Goal: Information Seeking & Learning: Learn about a topic

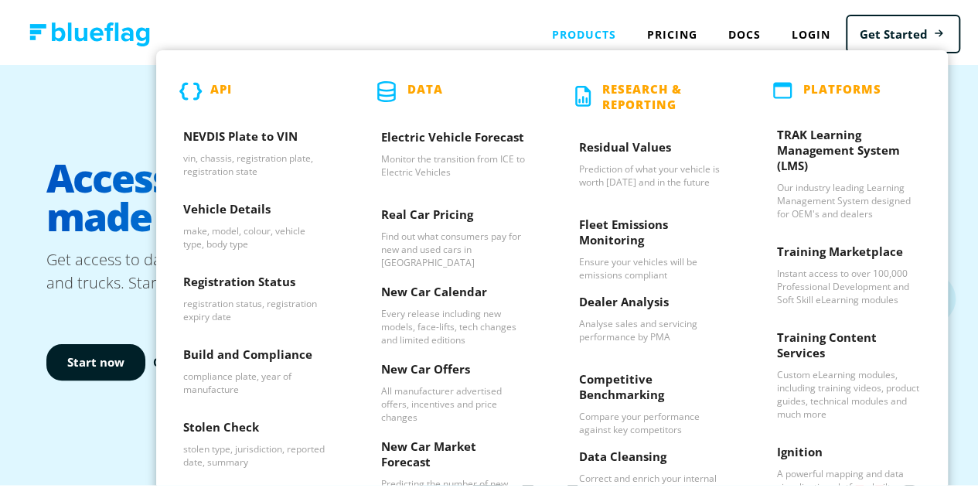
click at [213, 82] on p "API" at bounding box center [221, 88] width 22 height 21
click at [220, 133] on h3 "NEVDIS Plate to VIN" at bounding box center [255, 136] width 144 height 23
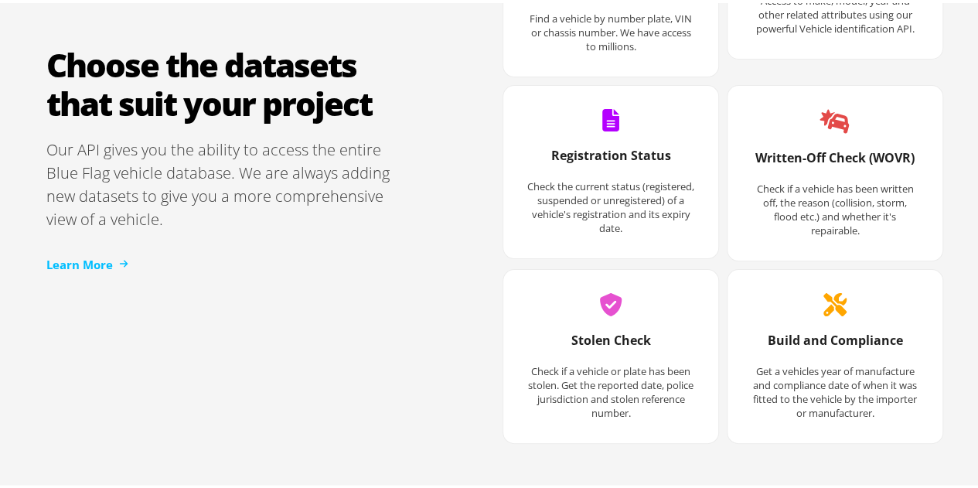
scroll to position [2010, 0]
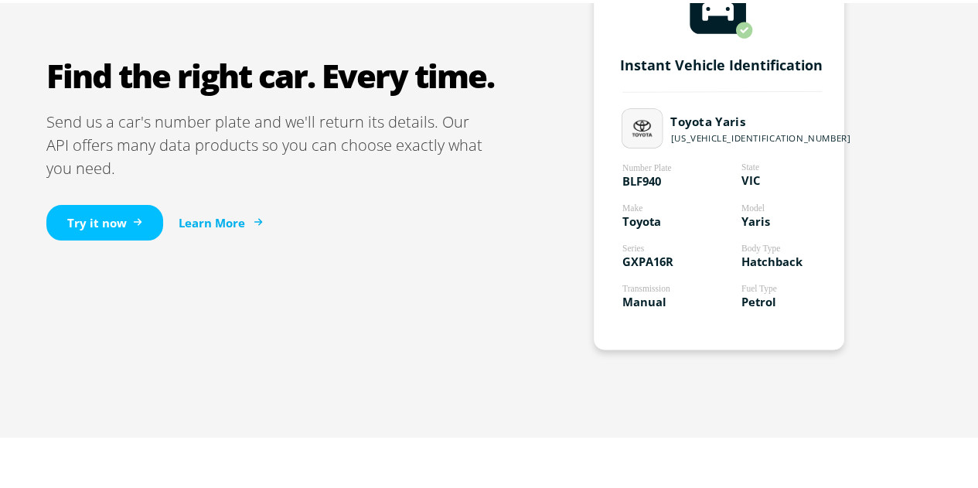
click at [215, 216] on link "Learn More" at bounding box center [220, 220] width 82 height 18
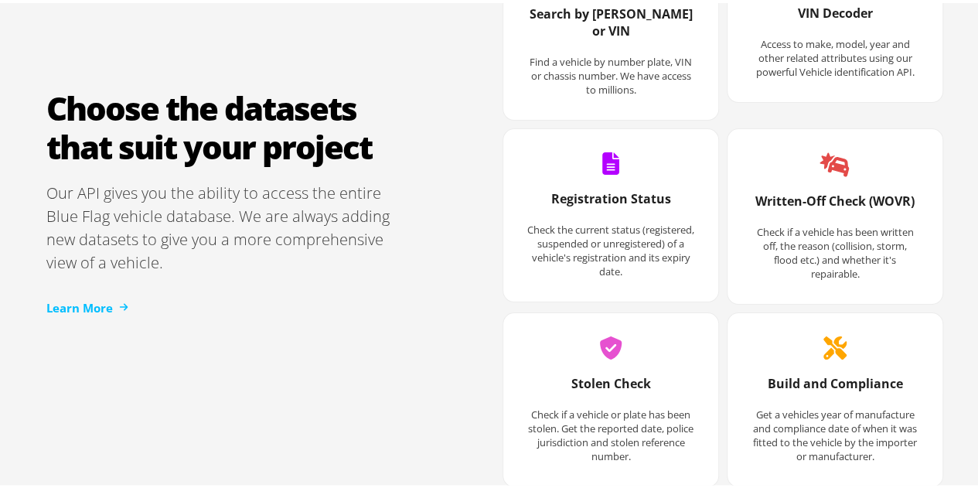
scroll to position [2165, 0]
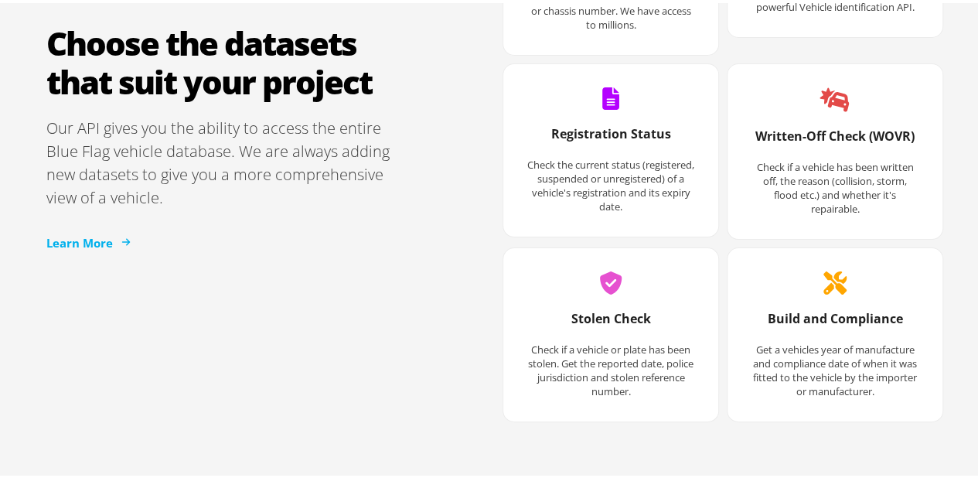
click at [90, 232] on link "Learn More" at bounding box center [87, 240] width 82 height 18
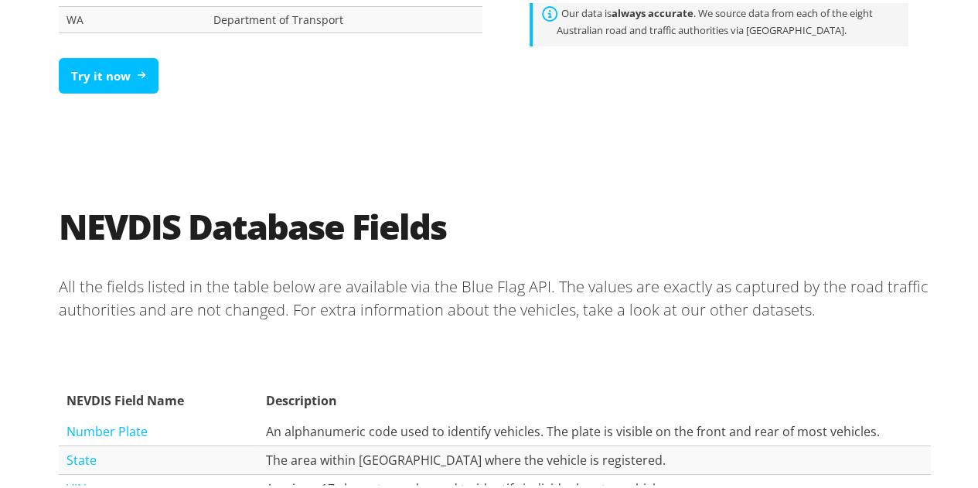
scroll to position [1469, 0]
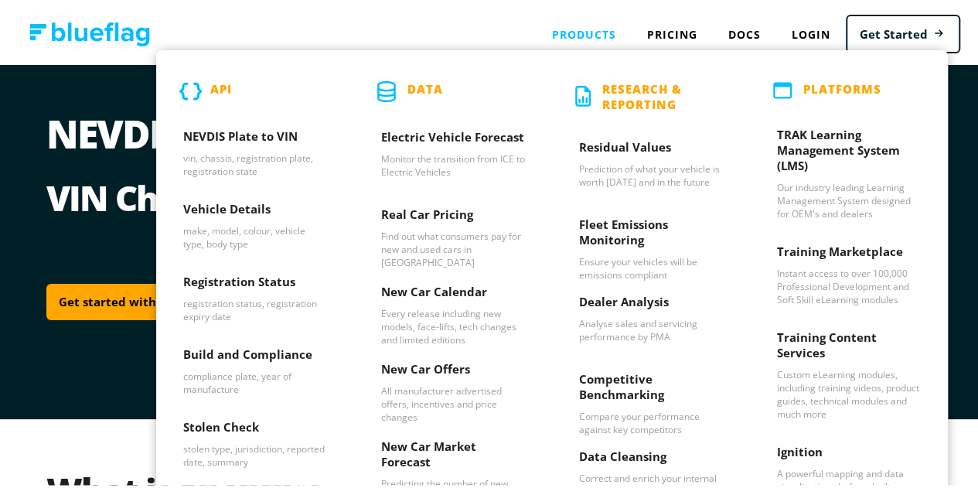
click at [813, 85] on p "PLATFORMS" at bounding box center [842, 87] width 78 height 19
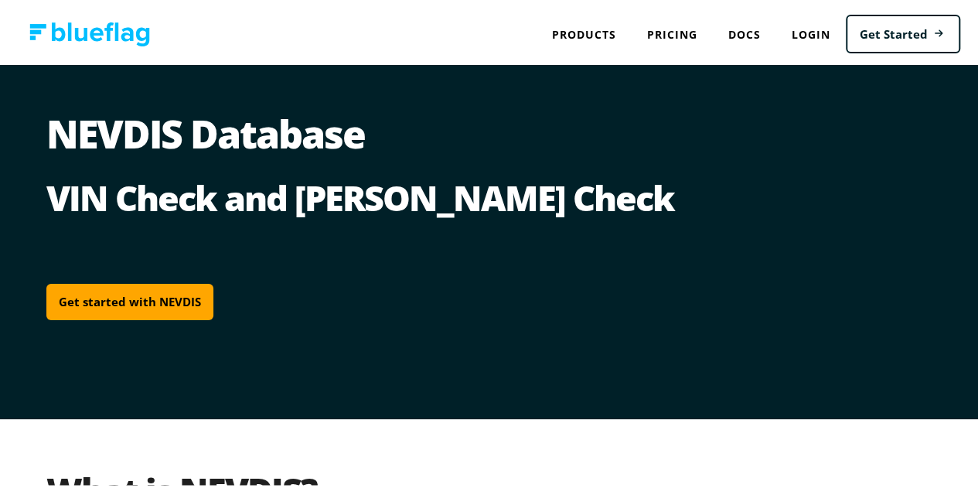
click at [454, 19] on nav "Products API NEVDIS Plate to VIN vin, chassis, registration plate, registration…" at bounding box center [495, 31] width 990 height 62
